Goal: Communication & Community: Answer question/provide support

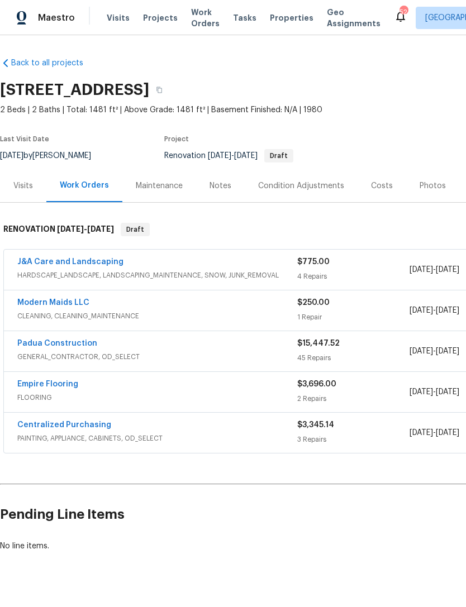
click at [48, 383] on link "Empire Flooring" at bounding box center [47, 385] width 61 height 8
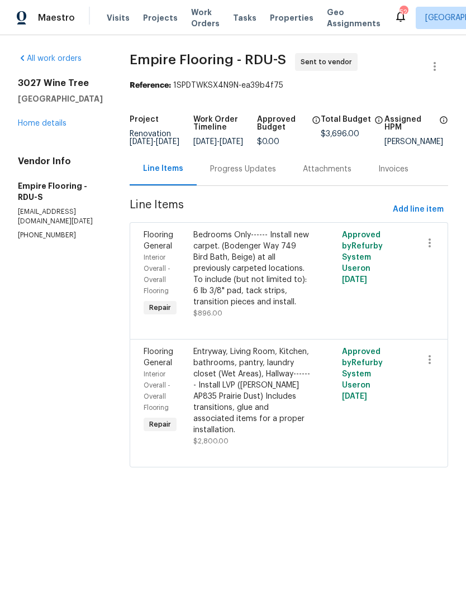
click at [246, 169] on div "Progress Updates" at bounding box center [243, 169] width 93 height 33
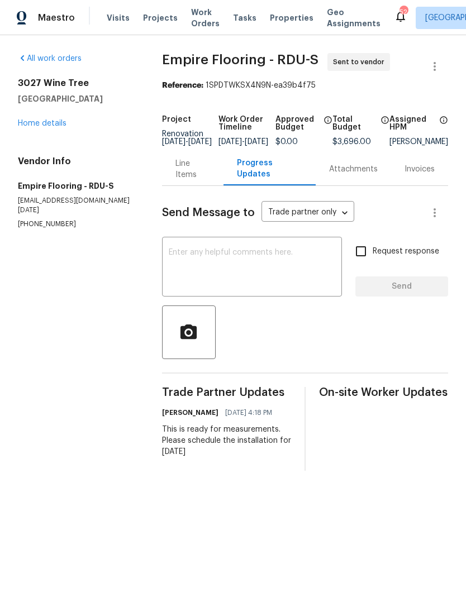
click at [200, 269] on textarea at bounding box center [252, 268] width 167 height 39
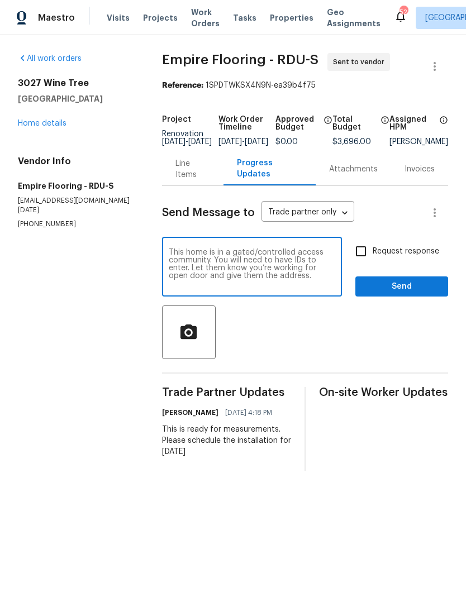
type textarea "This home is in a gated/controlled access community. You will need to have IDs …"
click at [394, 289] on span "Send" at bounding box center [401, 287] width 75 height 14
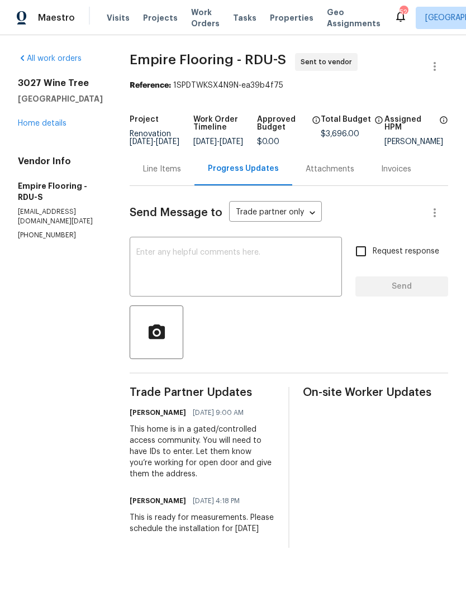
click at [52, 125] on link "Home details" at bounding box center [42, 124] width 49 height 8
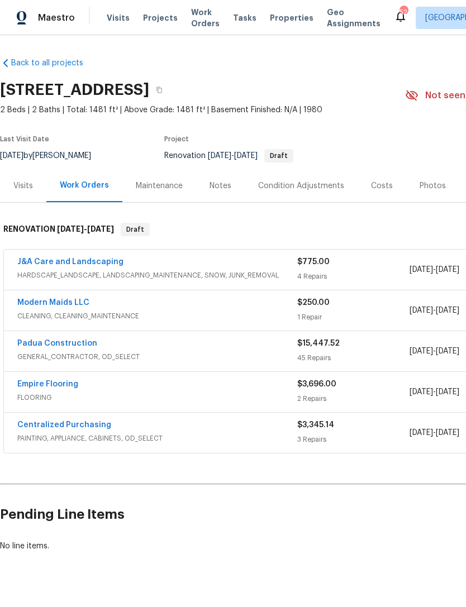
click at [73, 387] on link "Empire Flooring" at bounding box center [47, 385] width 61 height 8
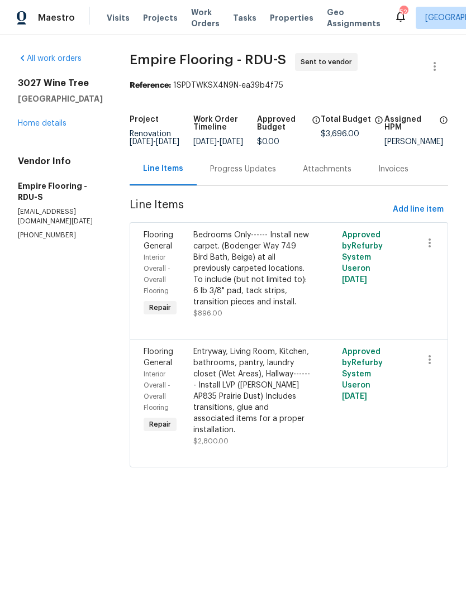
click at [265, 175] on div "Progress Updates" at bounding box center [243, 169] width 66 height 11
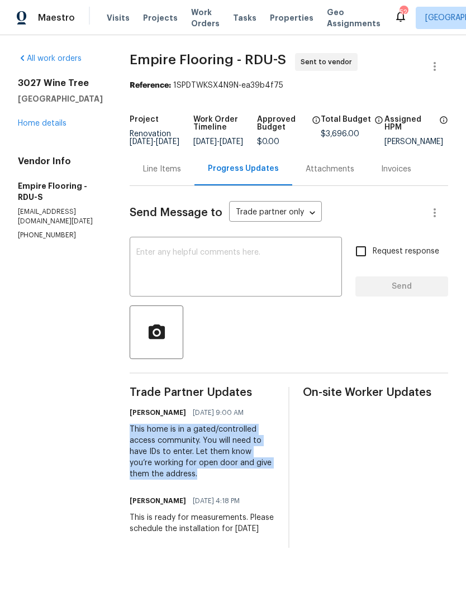
copy div "This home is in a gated/controlled access community. You will need to have IDs …"
click at [26, 120] on link "Home details" at bounding box center [42, 124] width 49 height 8
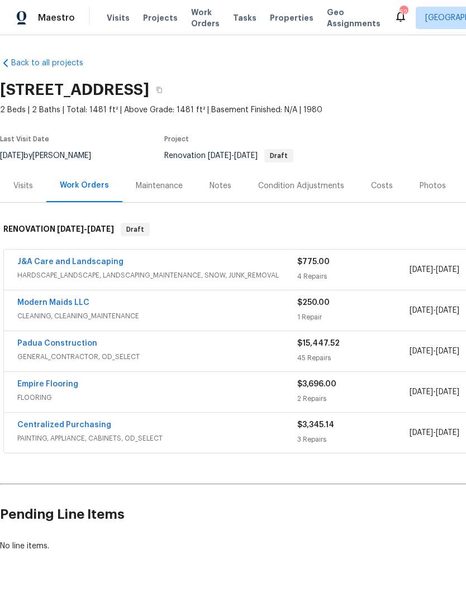
click at [55, 305] on link "Modern Maids LLC" at bounding box center [53, 303] width 72 height 8
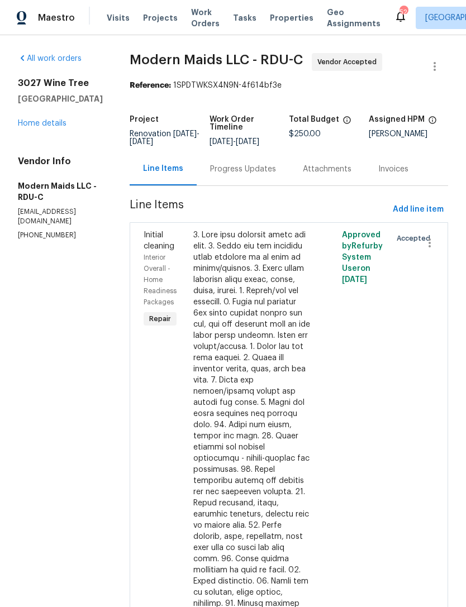
click at [256, 164] on div "Progress Updates" at bounding box center [243, 169] width 66 height 11
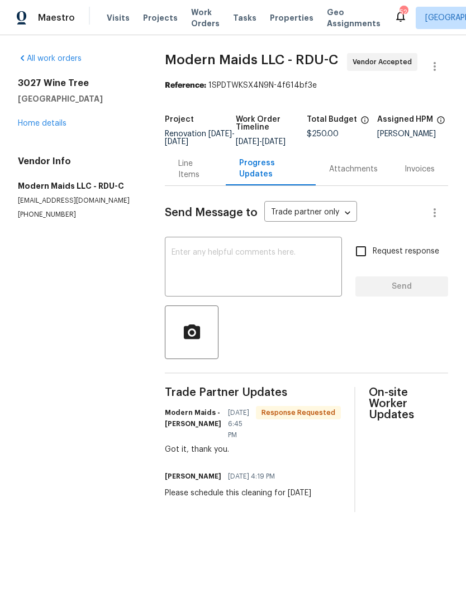
click at [226, 268] on textarea at bounding box center [254, 268] width 164 height 39
paste textarea "This home is in a gated/controlled access community. You will need to have IDs …"
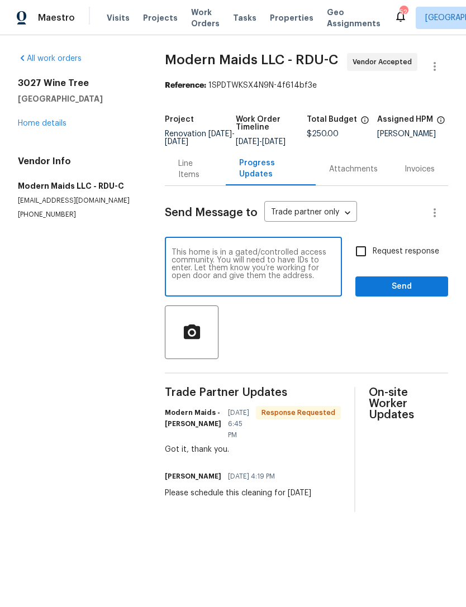
type textarea "This home is in a gated/controlled access community. You will need to have IDs …"
click at [394, 294] on span "Send" at bounding box center [401, 287] width 75 height 14
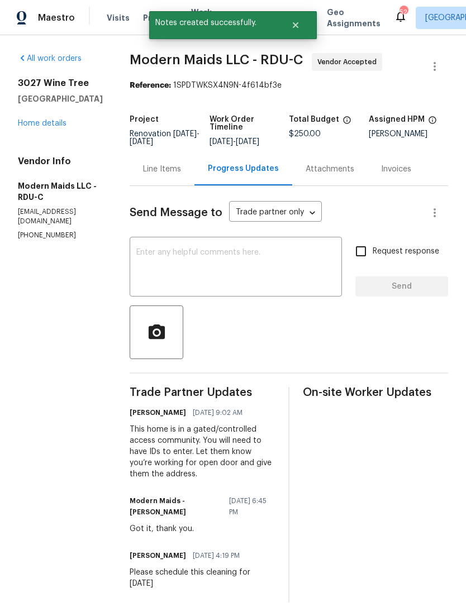
click at [39, 120] on link "Home details" at bounding box center [42, 124] width 49 height 8
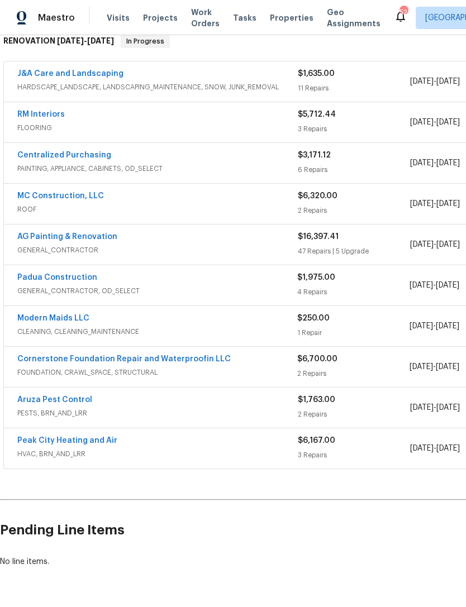
scroll to position [36, 0]
click at [67, 269] on div "Padua Construction GENERAL_CONTRACTOR, OD_SELECT $1,975.00 4 Repairs [DATE] - […" at bounding box center [316, 285] width 624 height 40
click at [63, 315] on link "Modern Maids LLC" at bounding box center [53, 319] width 72 height 8
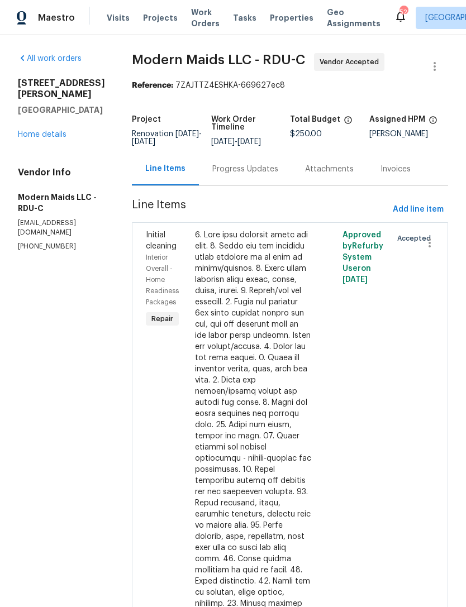
click at [260, 184] on div "Progress Updates" at bounding box center [245, 169] width 93 height 33
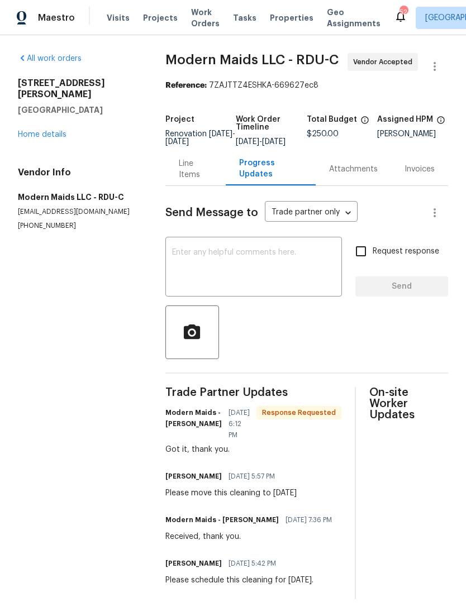
click at [219, 272] on textarea at bounding box center [253, 268] width 163 height 39
paste textarea "This home is in a gated/controlled access community. You will need to have IDs …"
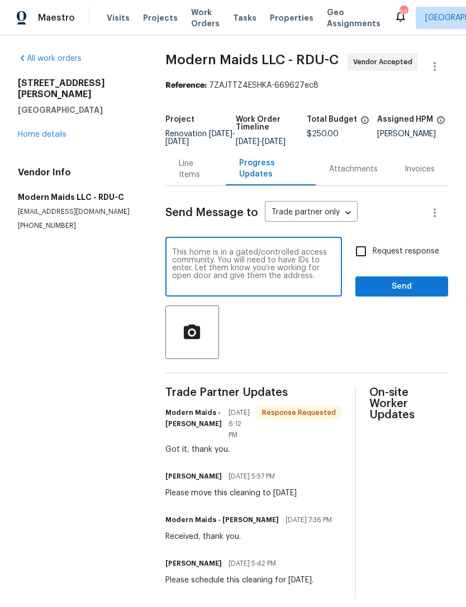
type textarea "This home is in a gated/controlled access community. You will need to have IDs …"
click at [405, 294] on span "Send" at bounding box center [401, 287] width 75 height 14
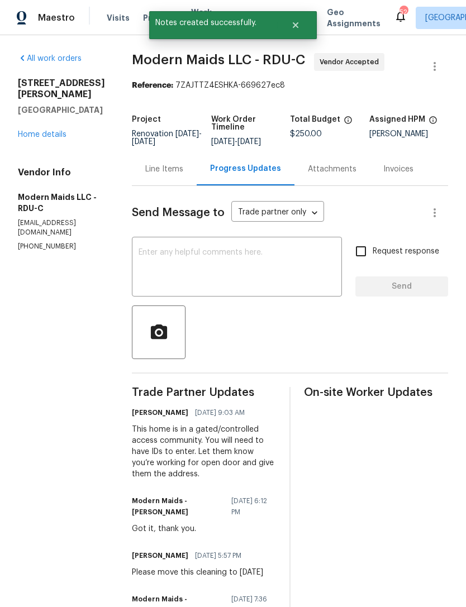
click at [42, 131] on link "Home details" at bounding box center [42, 135] width 49 height 8
